Goal: Use online tool/utility: Utilize a website feature to perform a specific function

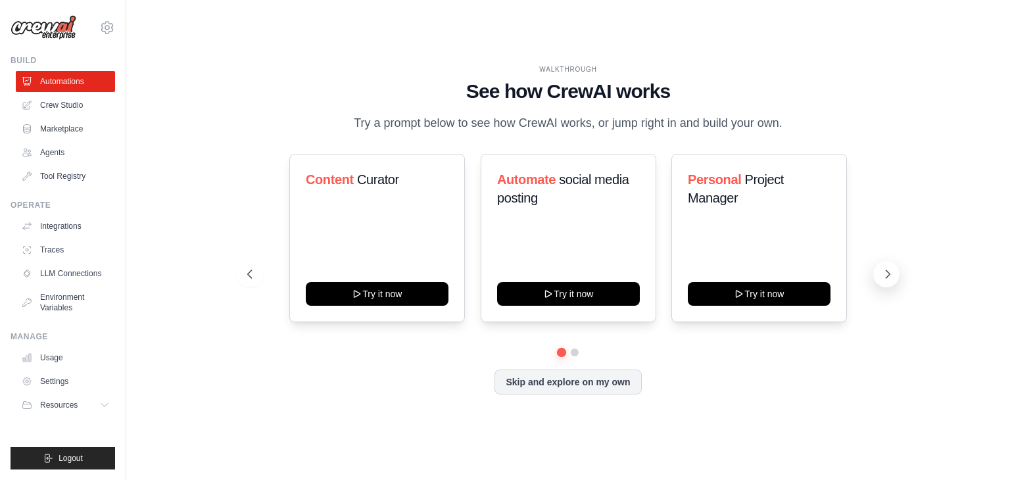
click at [881, 275] on icon at bounding box center [887, 274] width 13 height 13
click at [881, 271] on icon at bounding box center [887, 274] width 13 height 13
click at [885, 271] on icon at bounding box center [887, 274] width 13 height 13
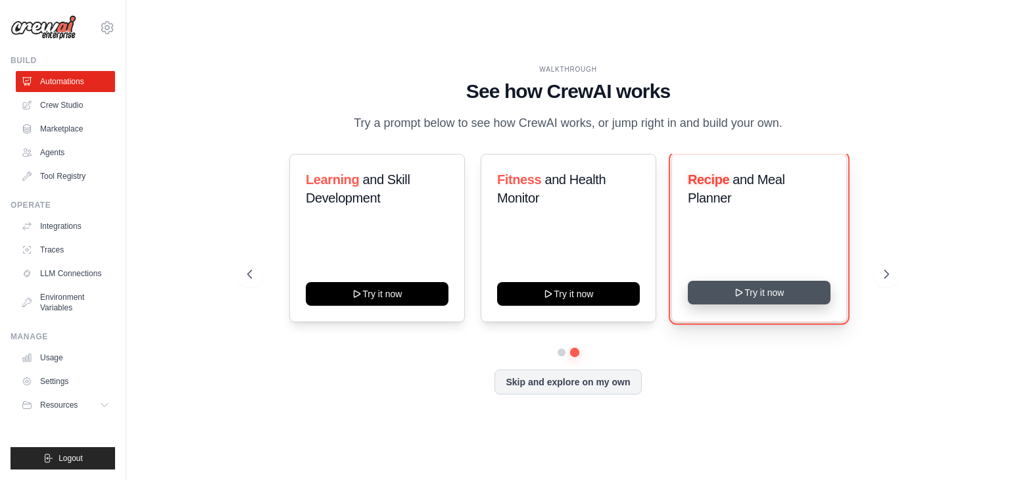
click at [755, 295] on button "Try it now" at bounding box center [758, 293] width 143 height 24
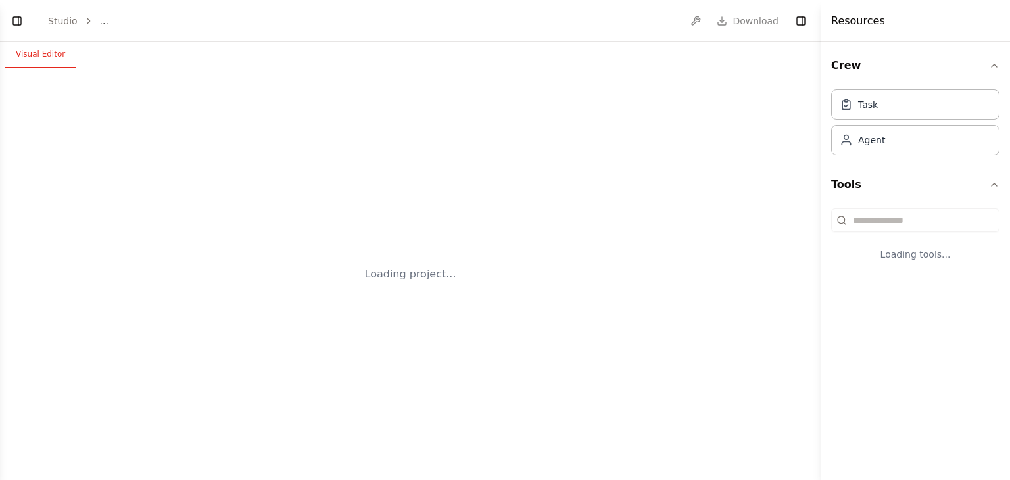
select select "****"
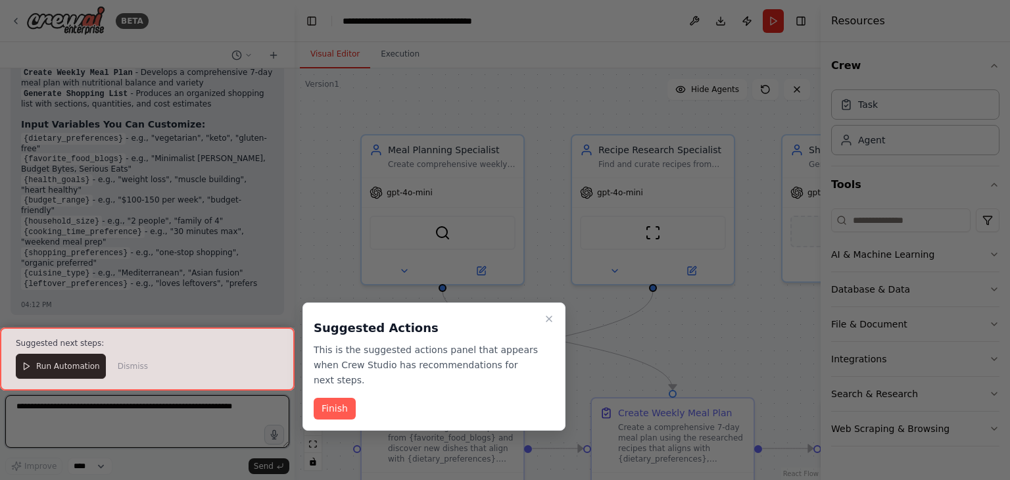
scroll to position [1091, 0]
